Goal: Navigation & Orientation: Find specific page/section

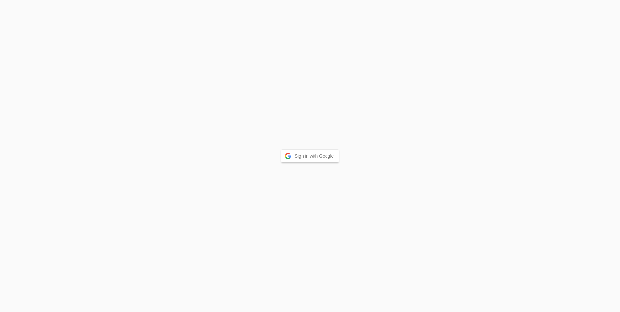
click at [307, 157] on button "Sign in with Google" at bounding box center [310, 156] width 58 height 13
